Goal: Task Accomplishment & Management: Manage account settings

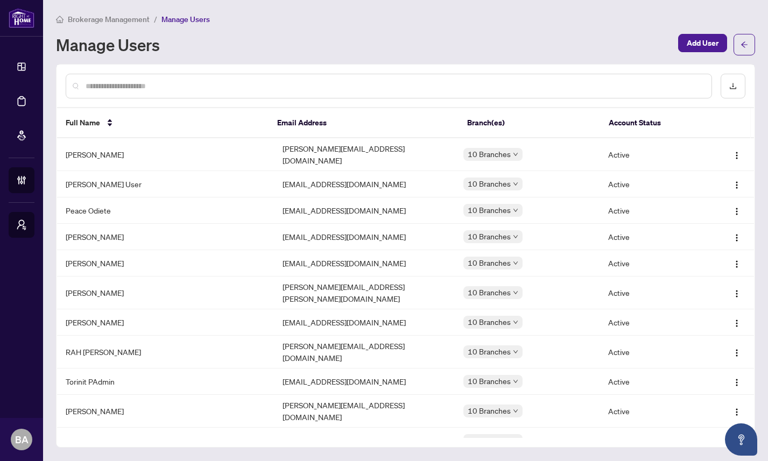
scroll to position [271, 0]
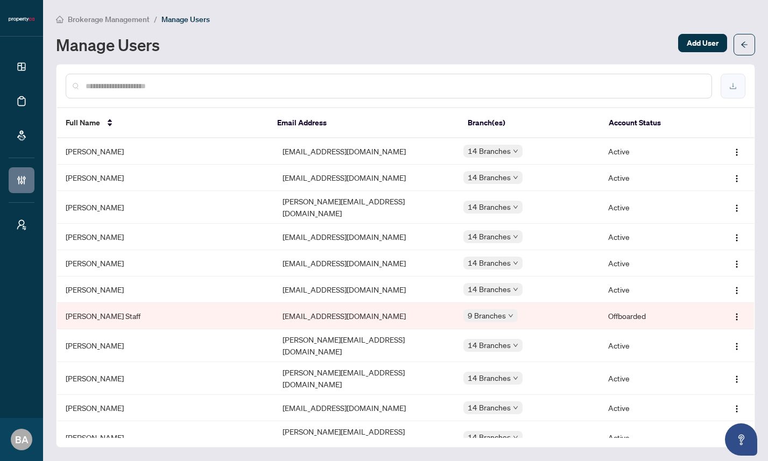
click at [738, 80] on button "button" at bounding box center [733, 86] width 25 height 25
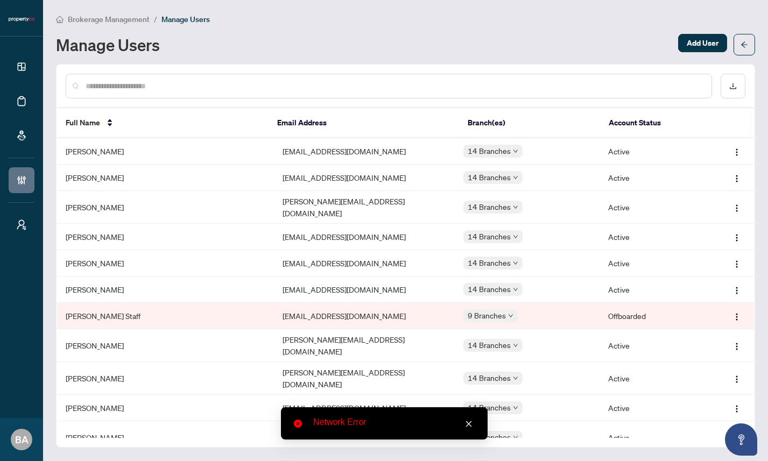
click at [468, 422] on icon "close" at bounding box center [469, 424] width 8 height 8
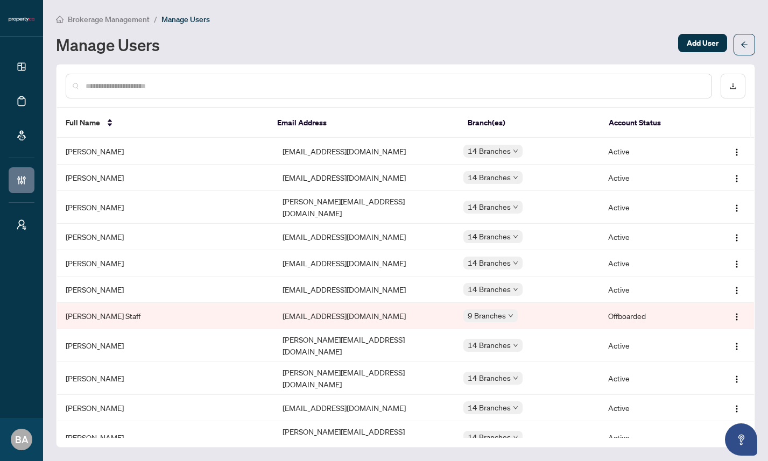
click at [494, 41] on div "Manage Users" at bounding box center [364, 44] width 616 height 17
